Goal: Information Seeking & Learning: Learn about a topic

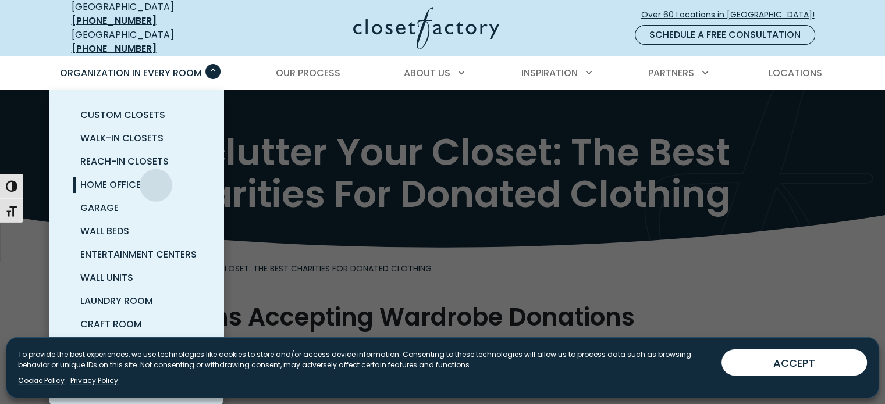
click at [156, 176] on link "Home Office" at bounding box center [150, 184] width 175 height 23
